Goal: Subscribe to service/newsletter

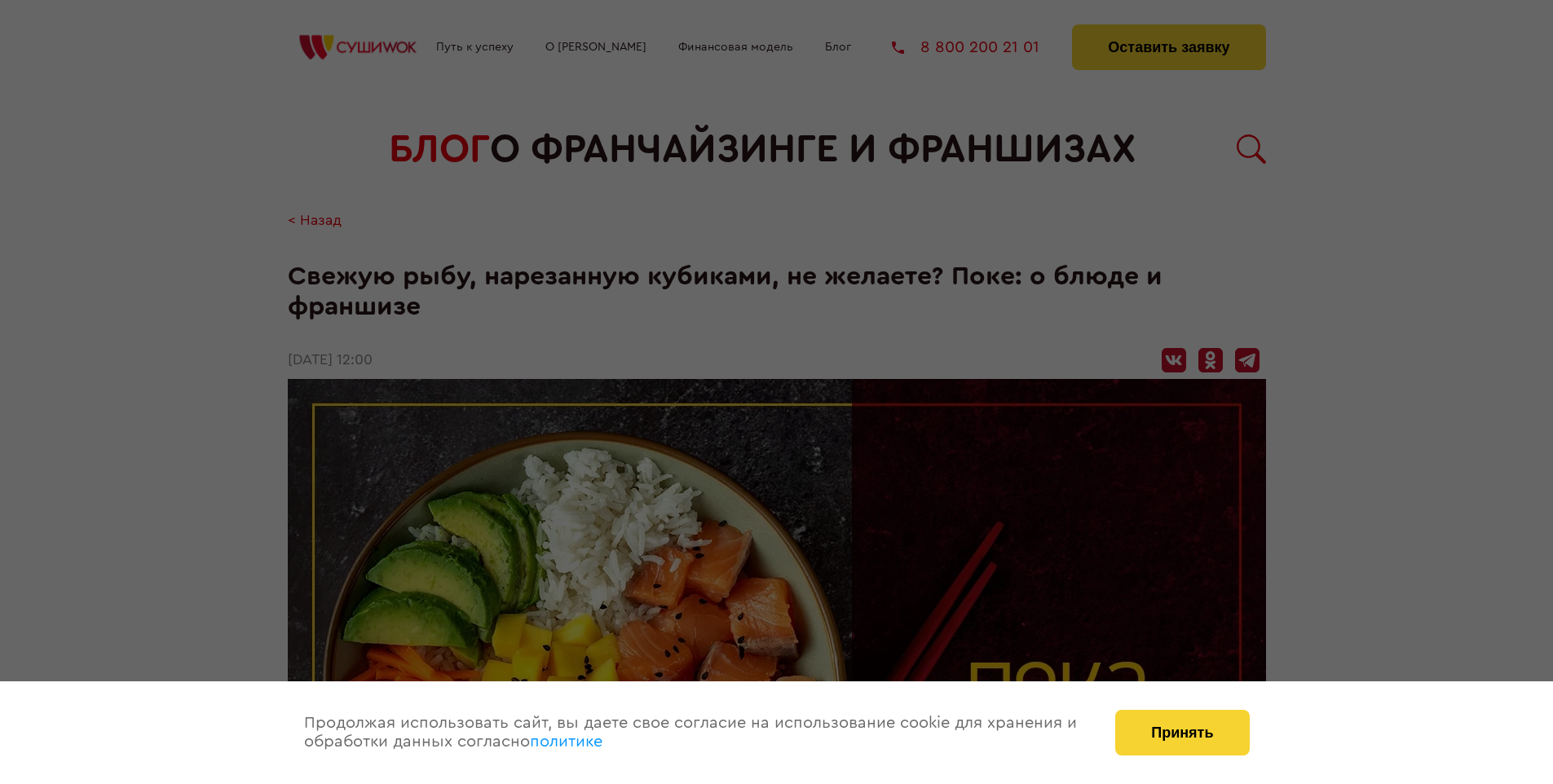
scroll to position [1660, 0]
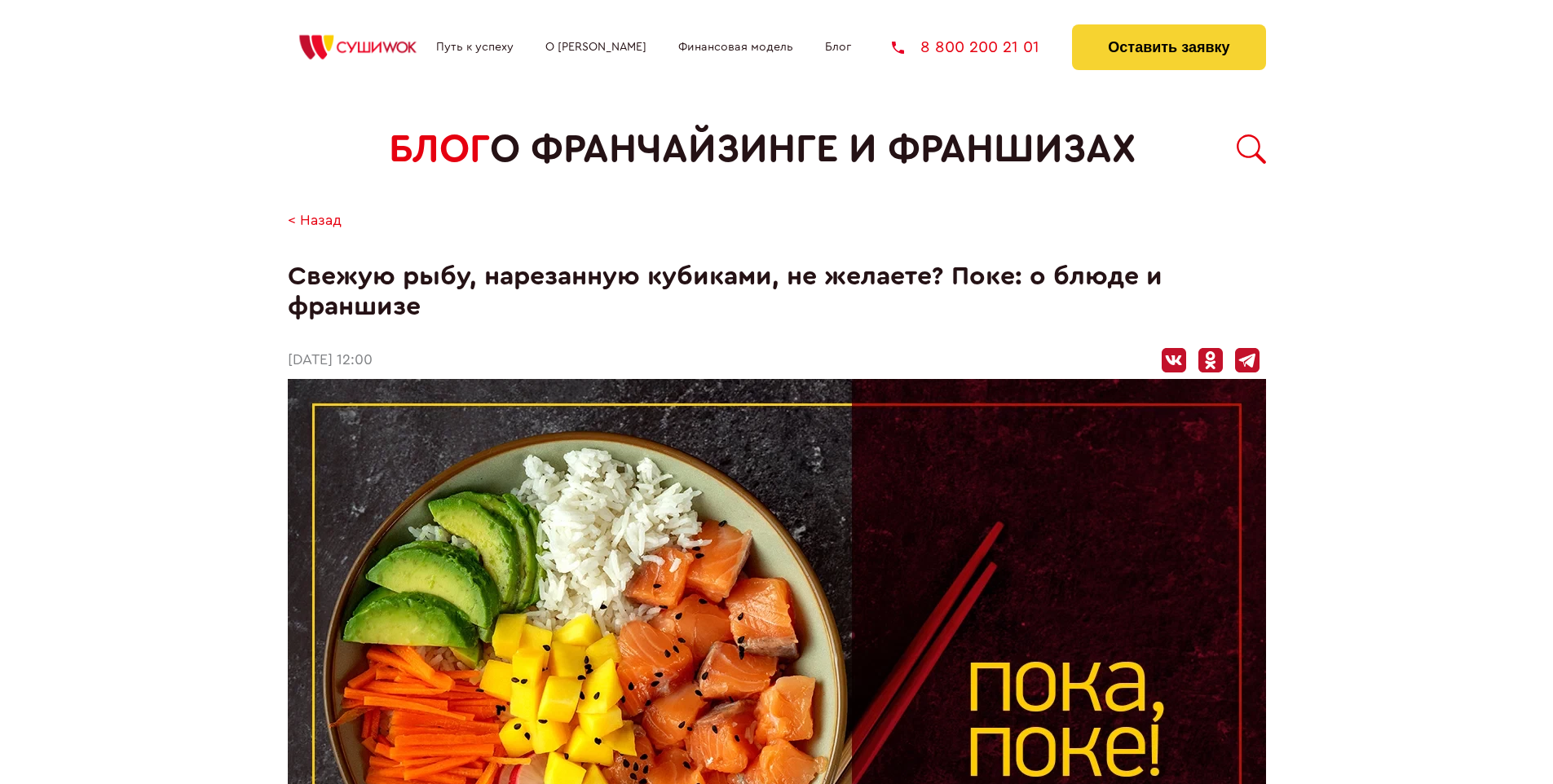
scroll to position [1660, 0]
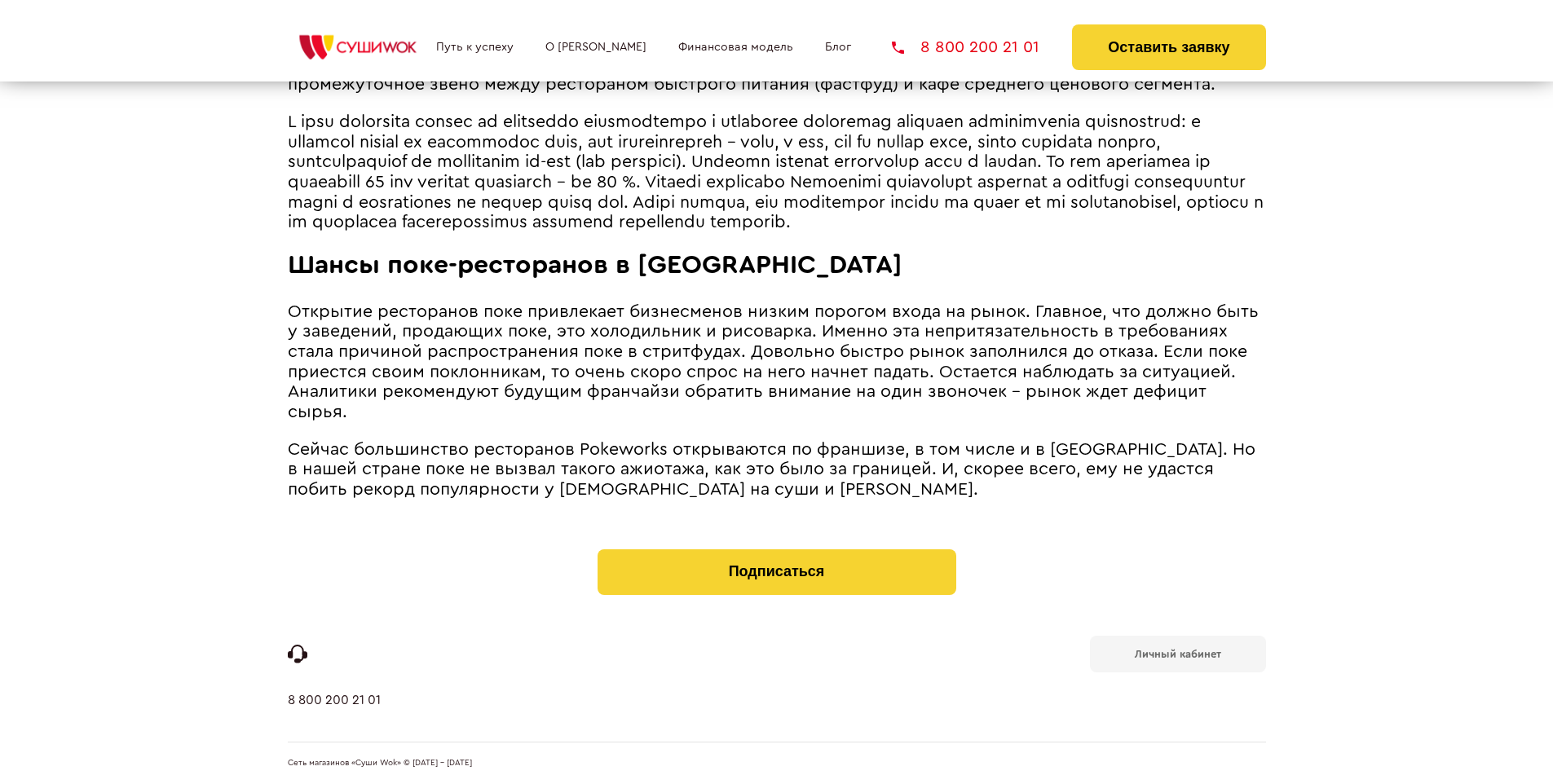
click at [1178, 652] on b "Личный кабинет" at bounding box center [1178, 654] width 86 height 11
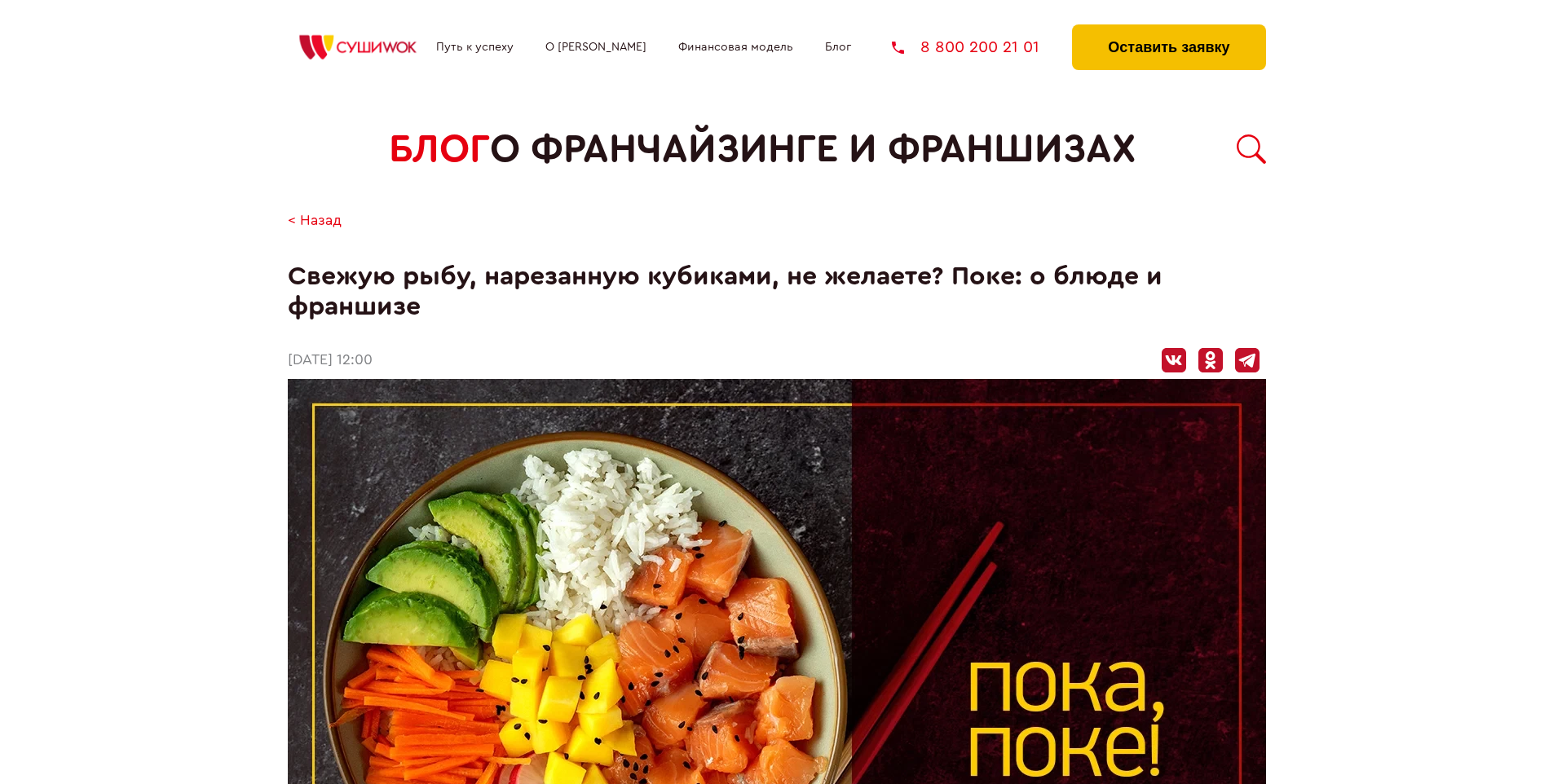
click at [1168, 28] on button "Оставить заявку" at bounding box center [1169, 47] width 193 height 46
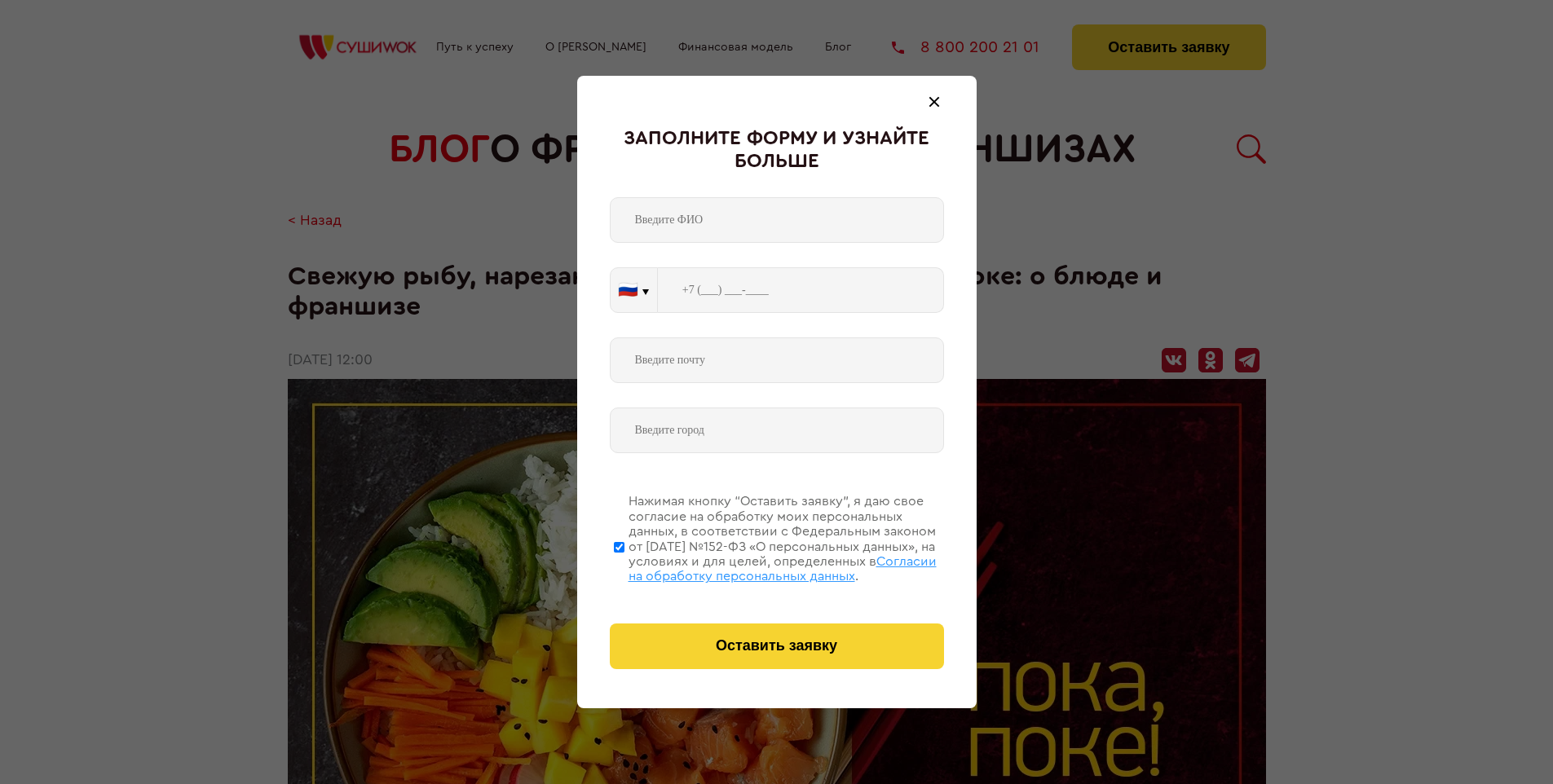
click at [756, 566] on span "Согласии на обработку персональных данных" at bounding box center [783, 569] width 309 height 27
click at [625, 566] on input "Нажимая кнопку “Оставить заявку”, я даю свое согласие на обработку моих персона…" at bounding box center [619, 547] width 11 height 131
checkbox input "false"
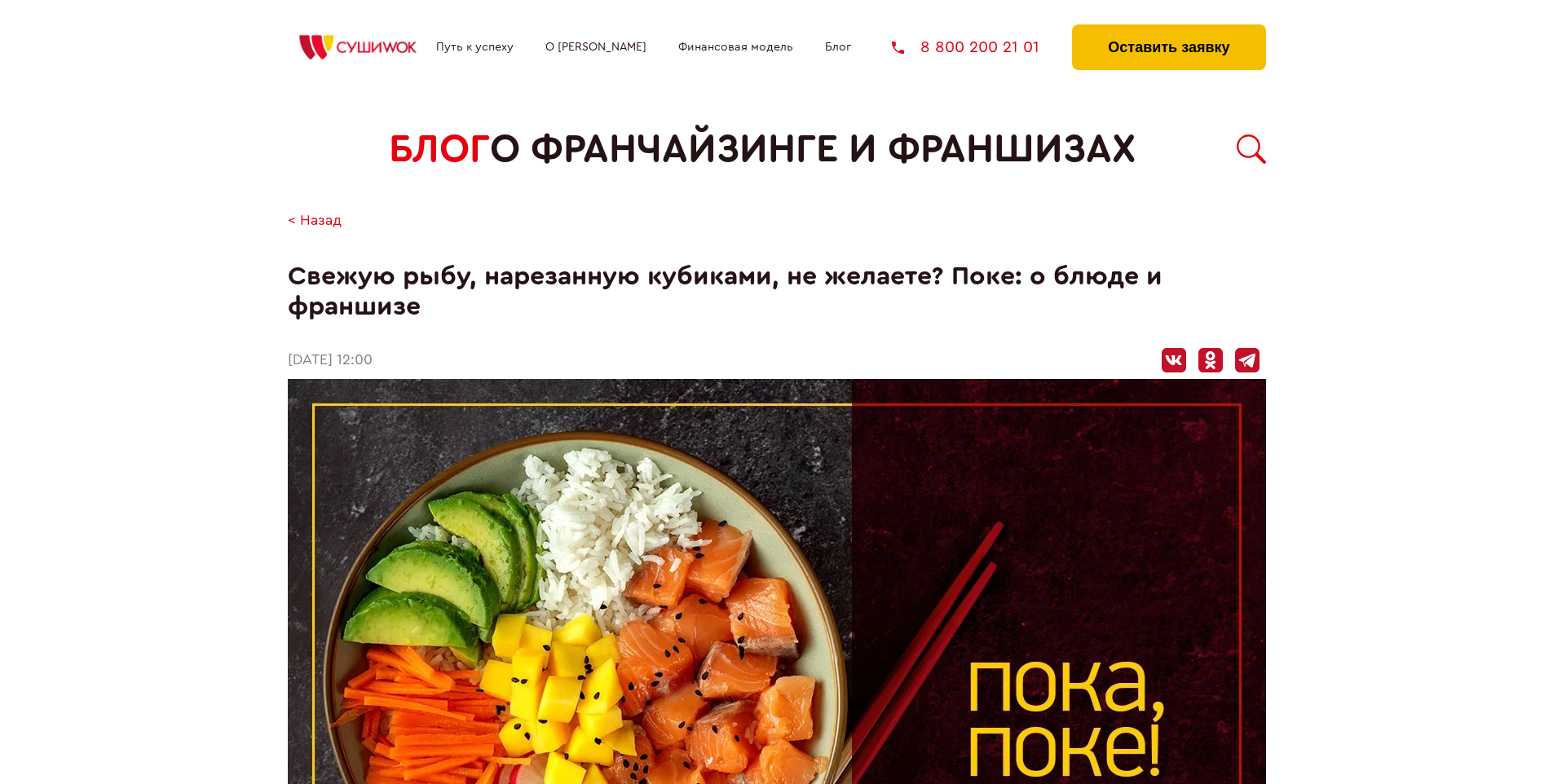
click at [1168, 28] on button "Оставить заявку" at bounding box center [1169, 47] width 193 height 46
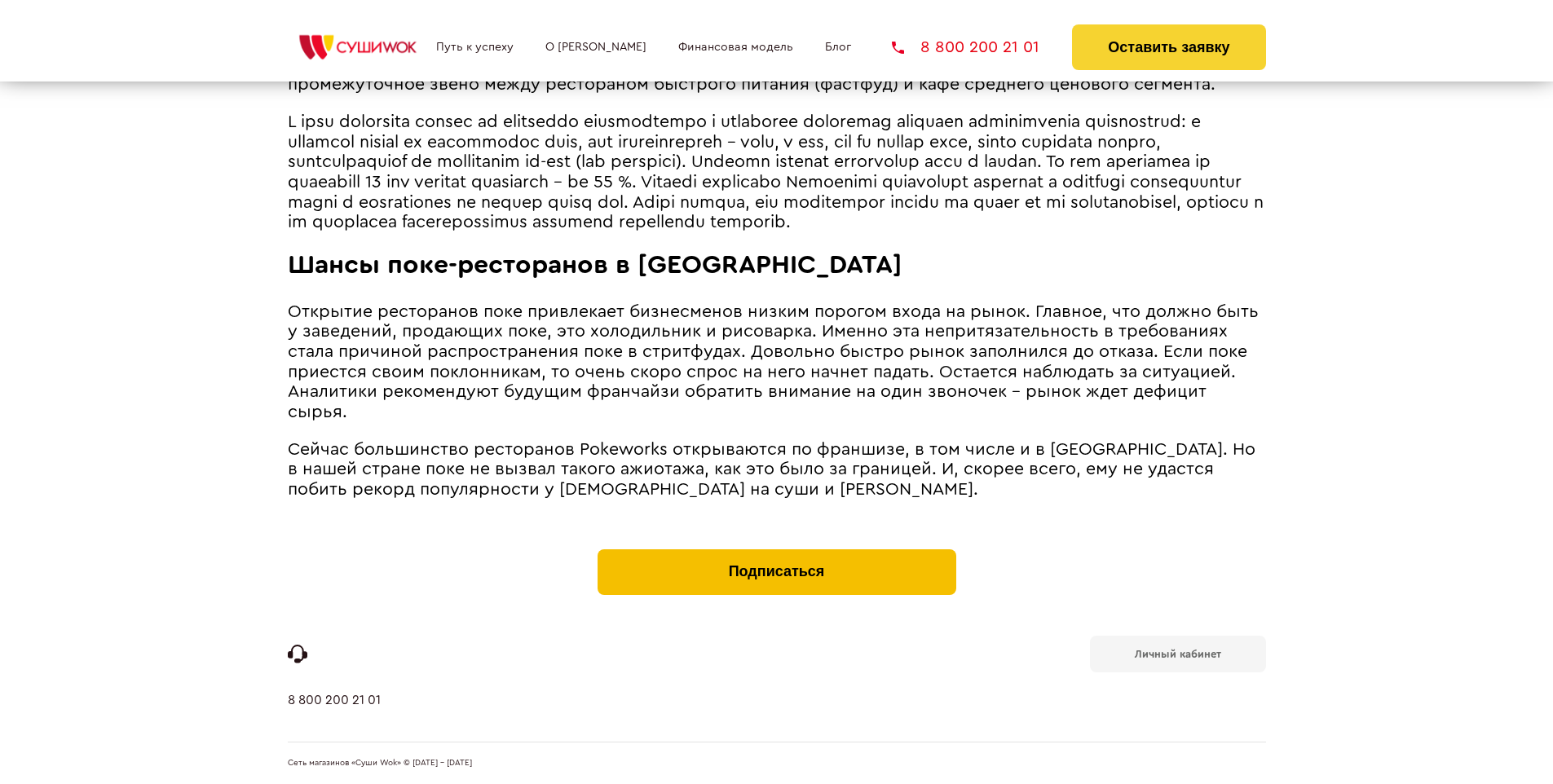
click at [776, 553] on button "Подписаться" at bounding box center [776, 572] width 358 height 46
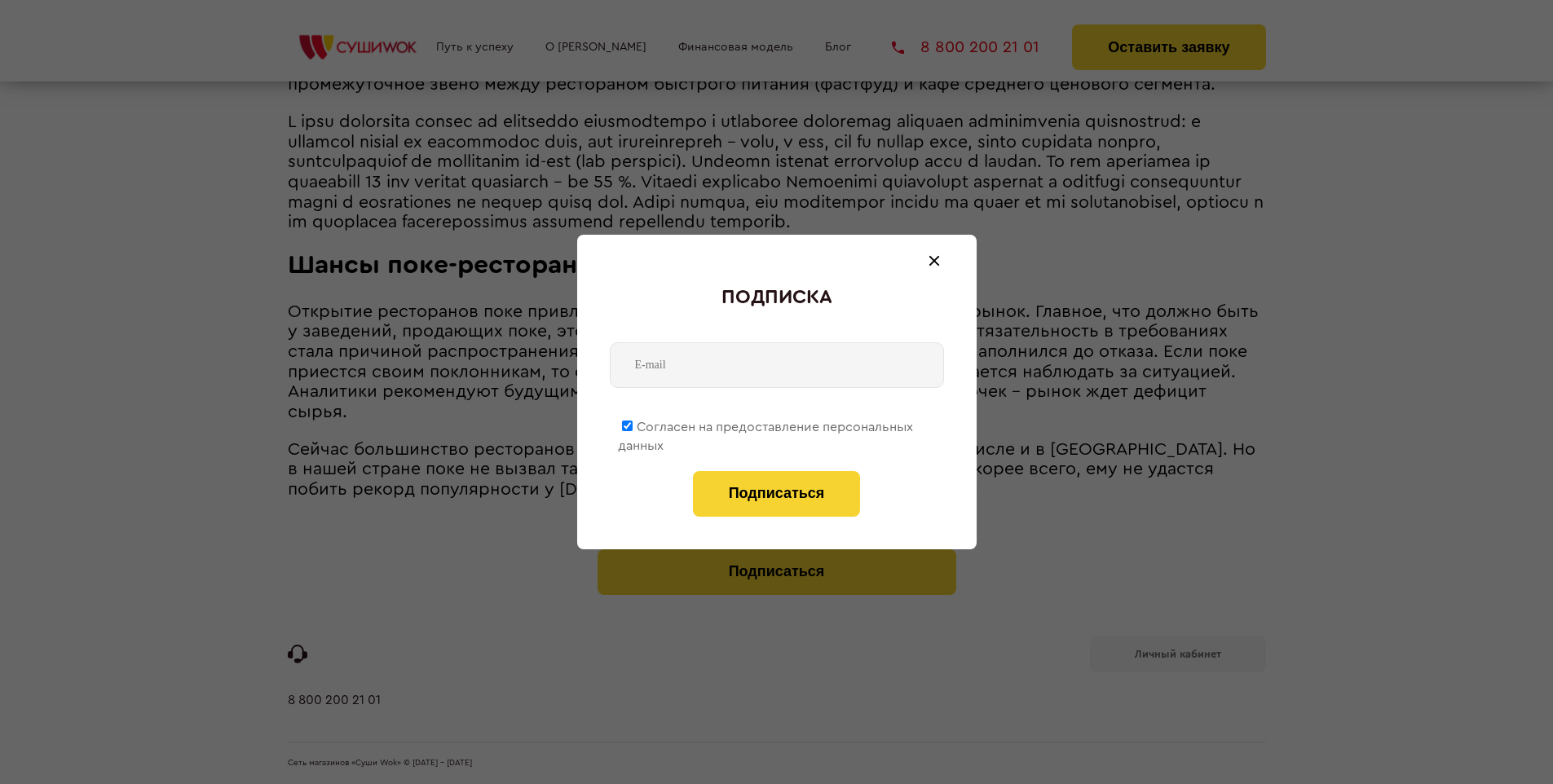
click at [767, 424] on span "Согласен на предоставление персональных данных" at bounding box center [766, 436] width 295 height 32
click at [633, 424] on input "Согласен на предоставление персональных данных" at bounding box center [627, 426] width 11 height 11
checkbox input "false"
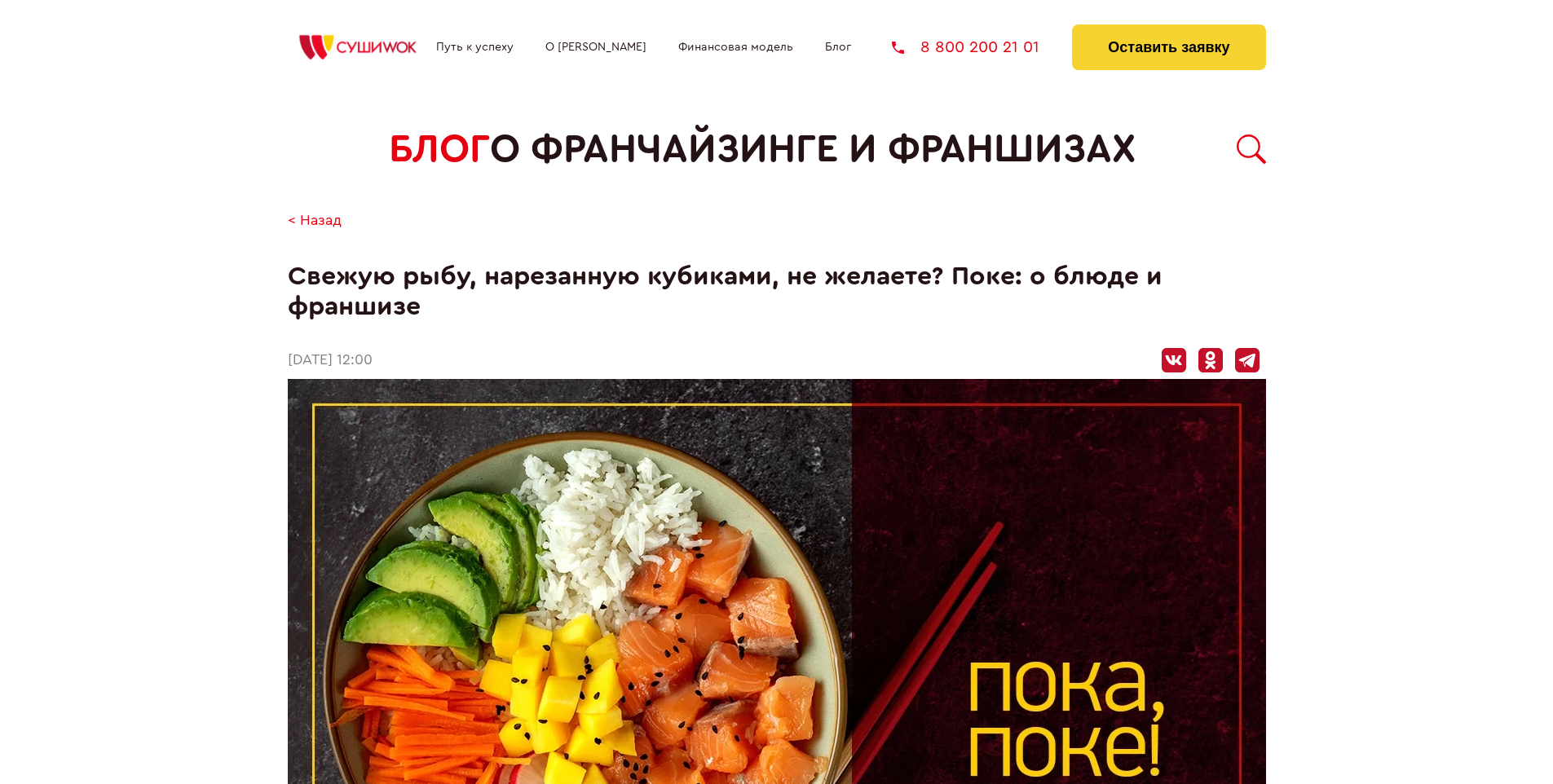
scroll to position [1660, 0]
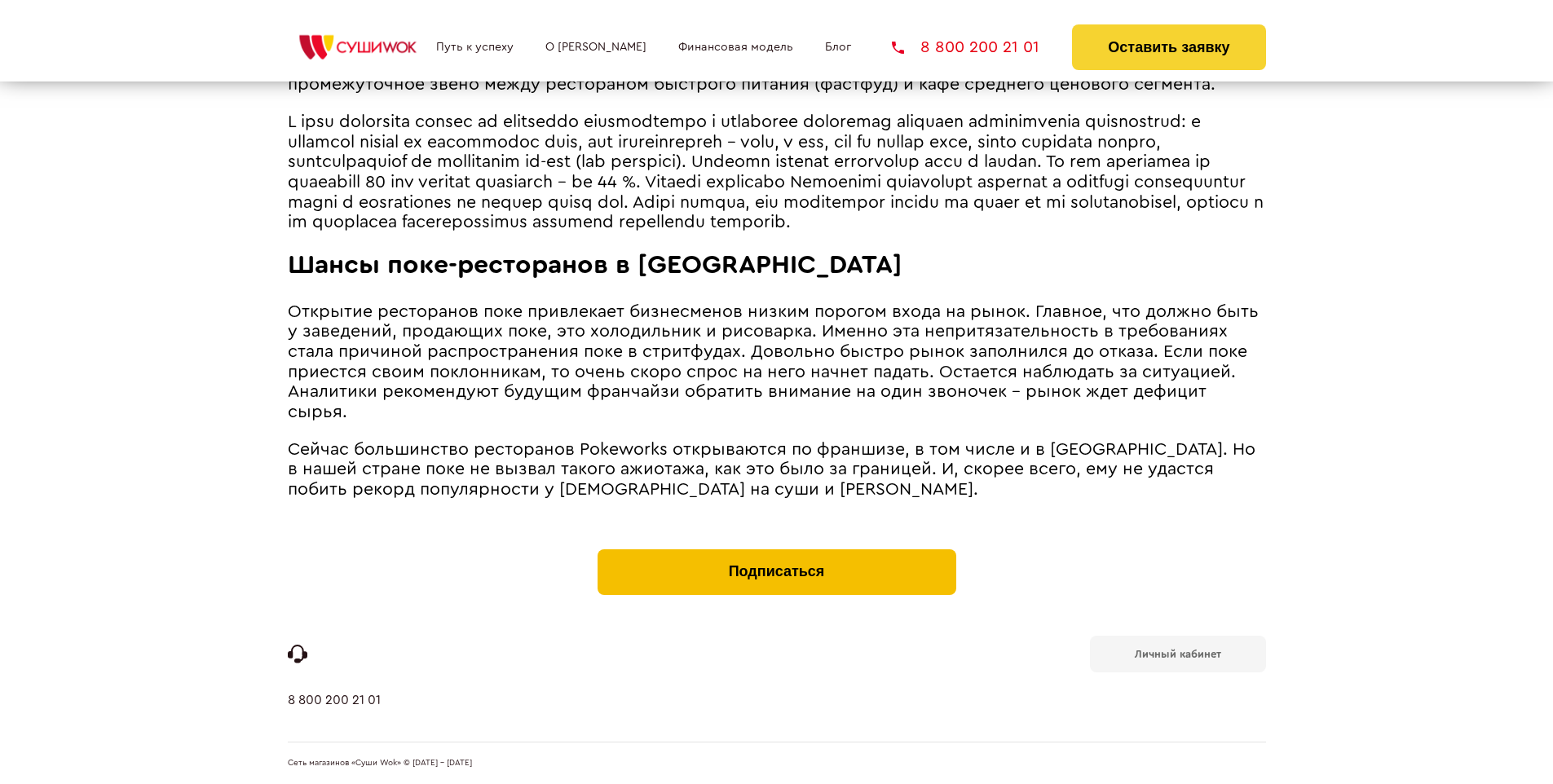
click at [776, 553] on button "Подписаться" at bounding box center [776, 572] width 358 height 46
